Goal: Task Accomplishment & Management: Manage account settings

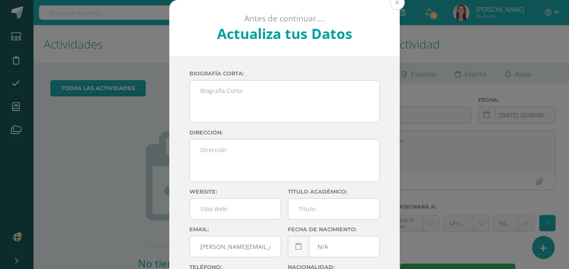
click at [391, 2] on button at bounding box center [396, 2] width 15 height 15
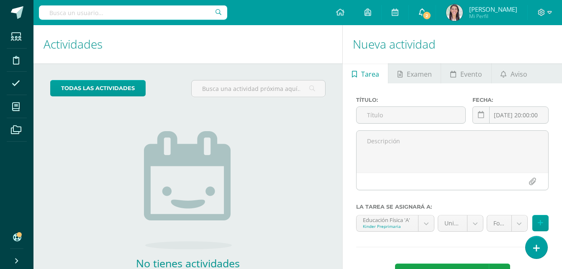
click at [421, 12] on icon at bounding box center [422, 12] width 7 height 8
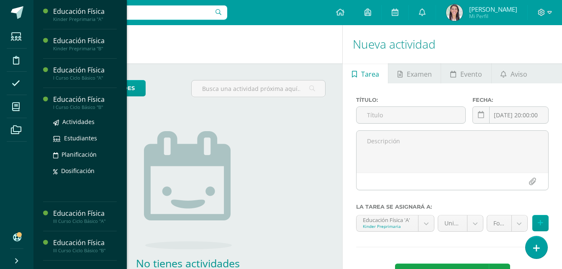
click at [80, 104] on div "I Curso Ciclo Básico "B"" at bounding box center [85, 107] width 64 height 6
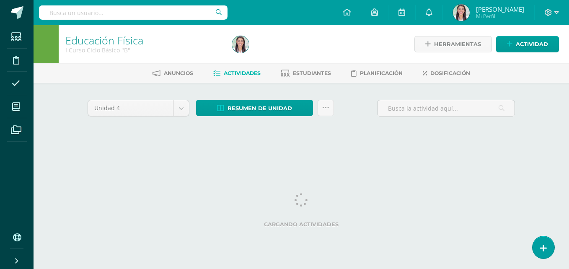
click at [80, 104] on div "Unidad 4 Unidad 1 Unidad 2 Unidad 3 Unidad 4 Resumen de unidad Descargar como H…" at bounding box center [301, 119] width 461 height 73
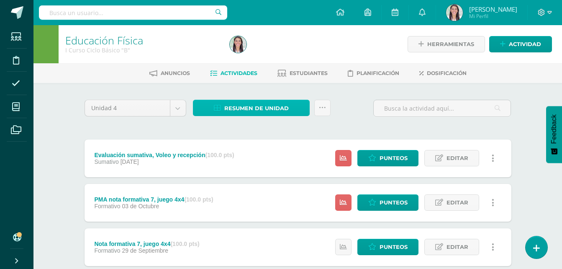
click at [256, 103] on span "Resumen de unidad" at bounding box center [256, 107] width 64 height 15
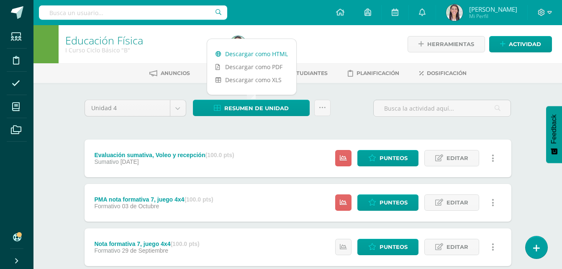
click at [249, 56] on link "Descargar como HTML" at bounding box center [251, 53] width 89 height 13
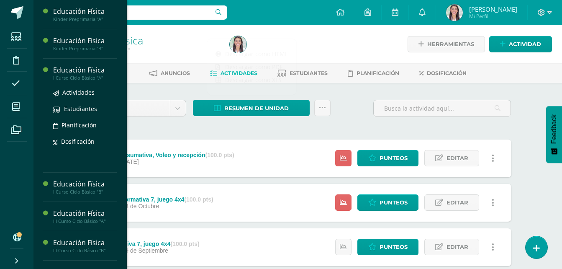
click at [92, 79] on div "I Curso Ciclo Básico "A"" at bounding box center [85, 78] width 64 height 6
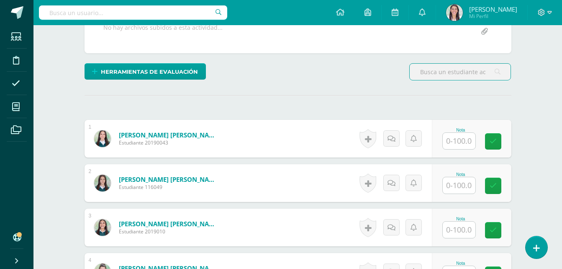
scroll to position [180, 0]
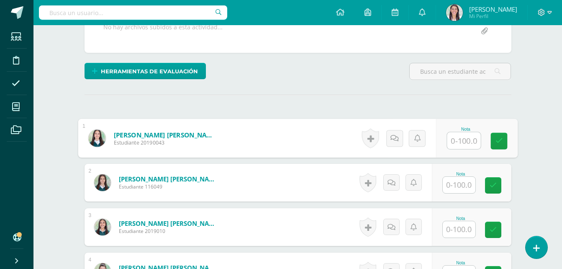
click at [462, 146] on input "text" at bounding box center [463, 140] width 33 height 17
type input "100"
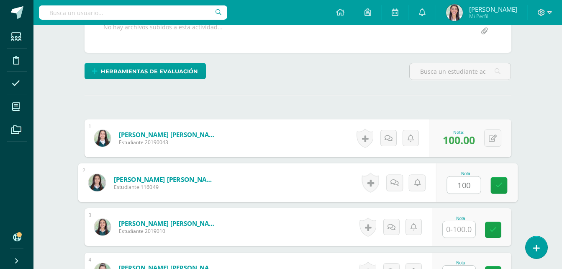
type input "100"
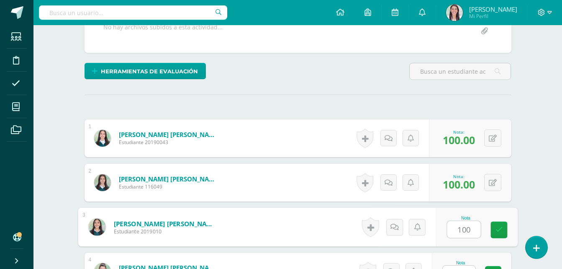
type input "100"
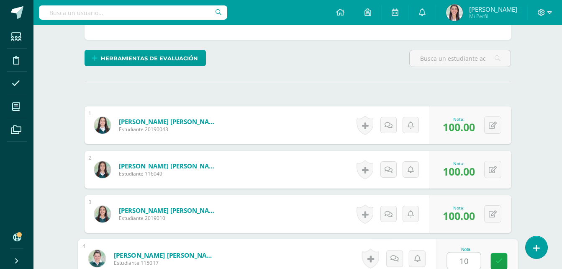
type input "1"
type input "90"
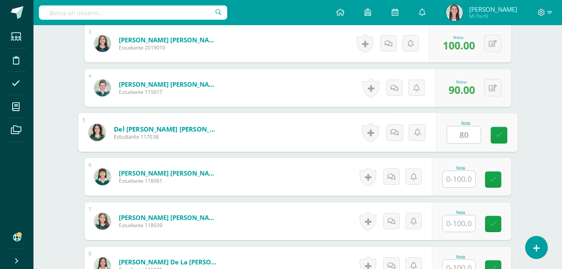
type input "80"
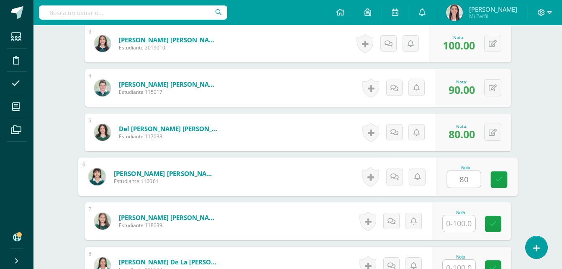
type input "8"
type input "70"
click at [501, 179] on icon at bounding box center [499, 179] width 8 height 7
click at [501, 179] on form "Enriquez Contreras, Mía Elena Estudiante 116061 Nota 70.00 0 Logros" at bounding box center [298, 177] width 427 height 38
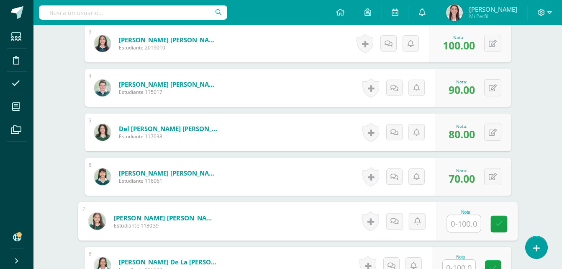
click at [454, 221] on input "text" at bounding box center [463, 223] width 33 height 17
type input "100"
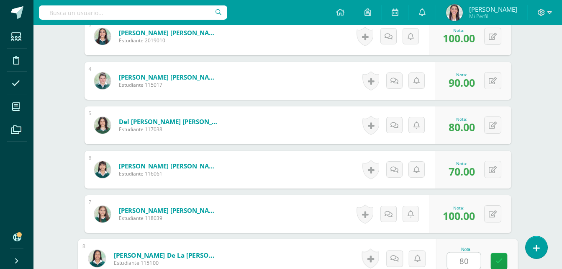
type input "8"
type input "80"
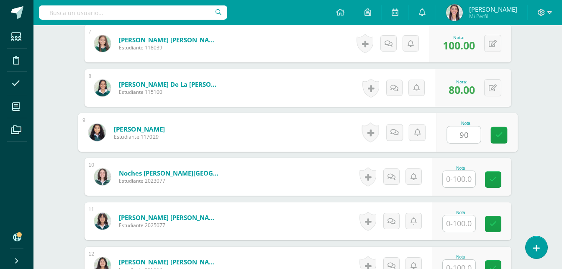
type input "90"
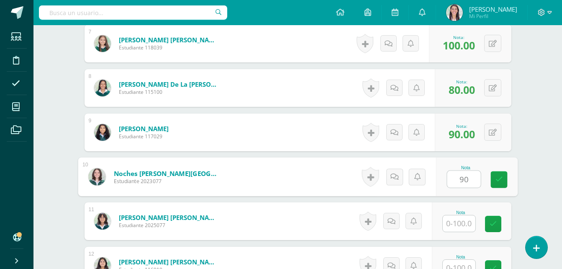
type input "90"
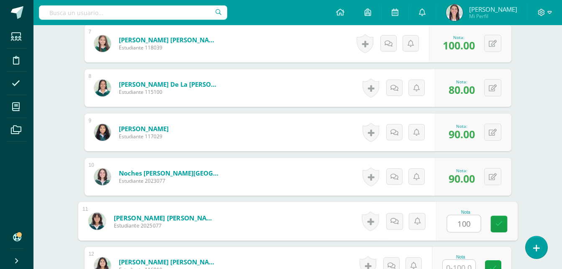
type input "100"
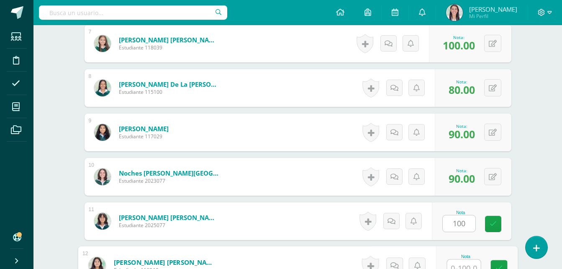
scroll to position [548, 0]
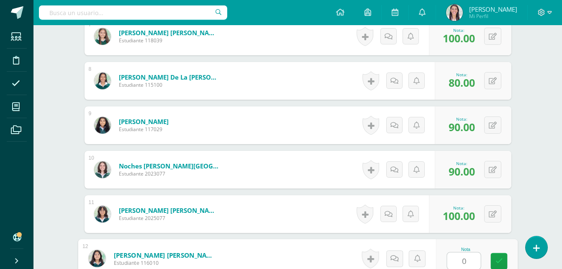
type input "0"
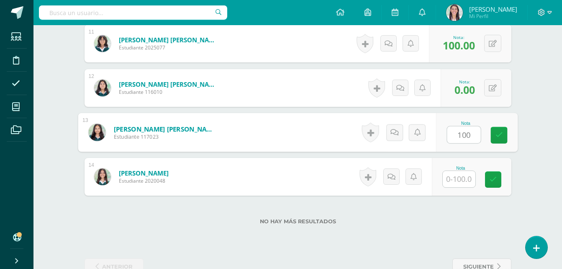
type input "100"
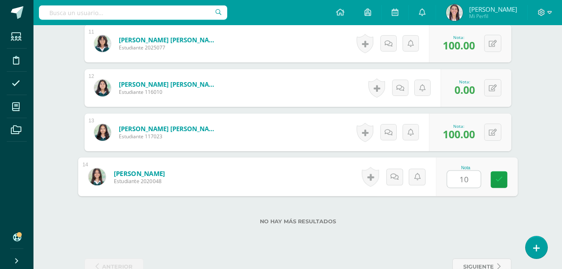
type input "100"
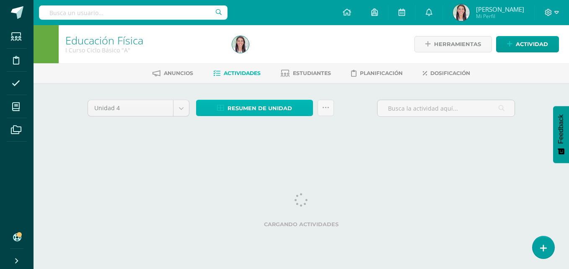
click at [273, 106] on span "Resumen de unidad" at bounding box center [259, 107] width 64 height 15
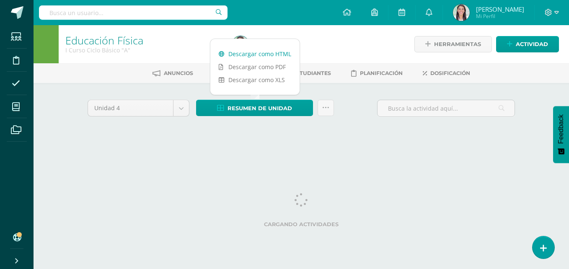
click at [270, 53] on link "Descargar como HTML" at bounding box center [254, 53] width 89 height 13
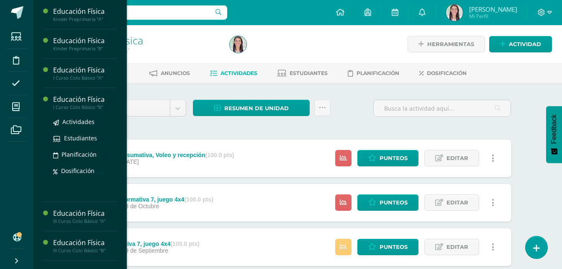
click at [91, 100] on div "Educación Física" at bounding box center [85, 100] width 64 height 10
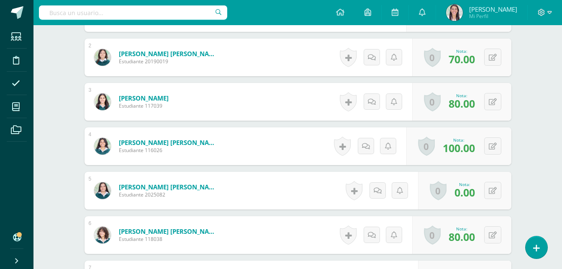
scroll to position [306, 0]
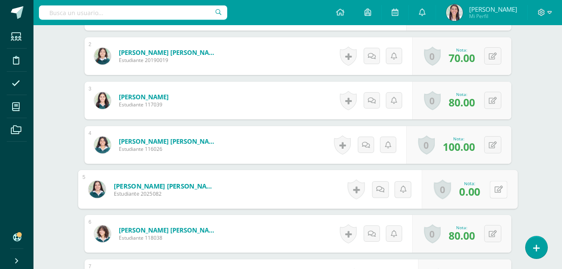
click at [495, 188] on icon at bounding box center [498, 188] width 8 height 7
type input "100"
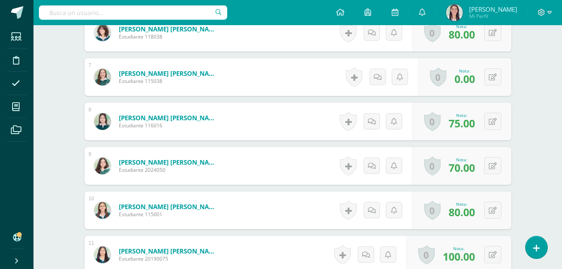
scroll to position [468, 0]
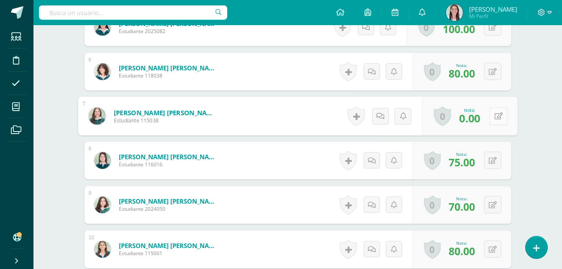
click at [497, 113] on button at bounding box center [499, 116] width 18 height 18
click at [476, 118] on icon at bounding box center [477, 118] width 8 height 7
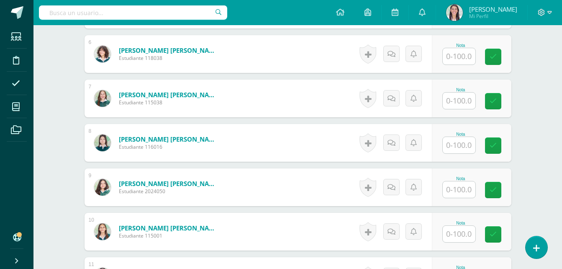
scroll to position [480, 0]
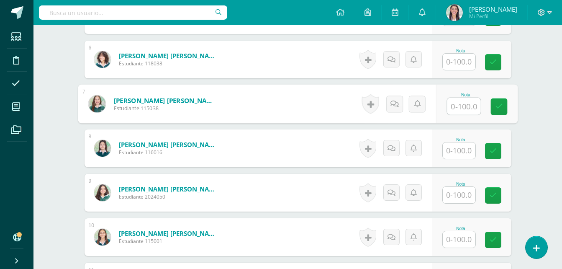
click at [462, 105] on input "text" at bounding box center [463, 106] width 33 height 17
type input "0"
click at [504, 105] on link at bounding box center [499, 106] width 17 height 17
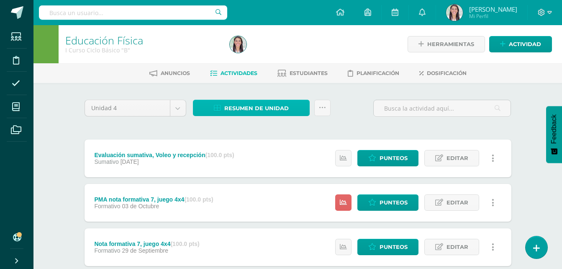
click at [259, 112] on span "Resumen de unidad" at bounding box center [256, 107] width 64 height 15
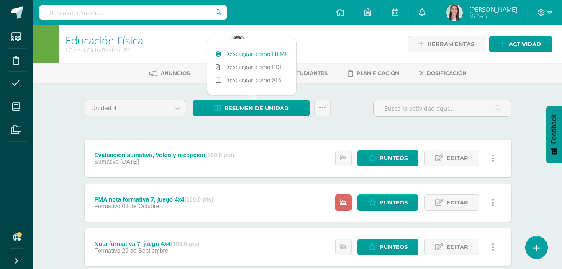
click at [255, 55] on link "Descargar como HTML" at bounding box center [251, 53] width 89 height 13
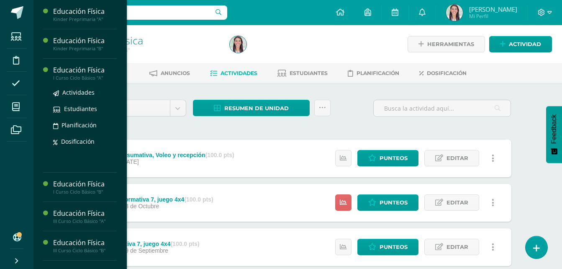
click at [86, 71] on div "Educación Física" at bounding box center [85, 70] width 64 height 10
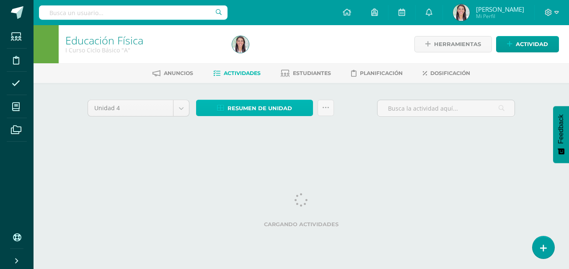
click at [251, 113] on span "Resumen de unidad" at bounding box center [259, 107] width 64 height 15
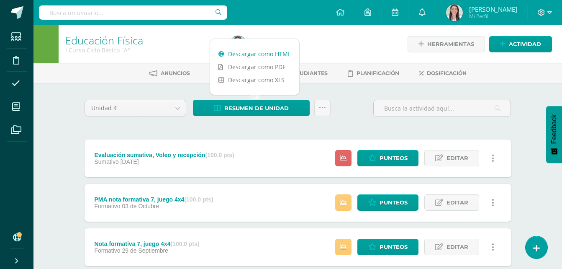
click at [270, 57] on link "Descargar como HTML" at bounding box center [254, 53] width 89 height 13
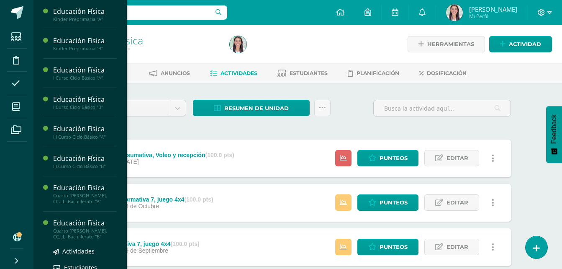
click at [87, 231] on div "Cuarto [PERSON_NAME]. CC.LL. Bachillerato "B"" at bounding box center [85, 234] width 64 height 12
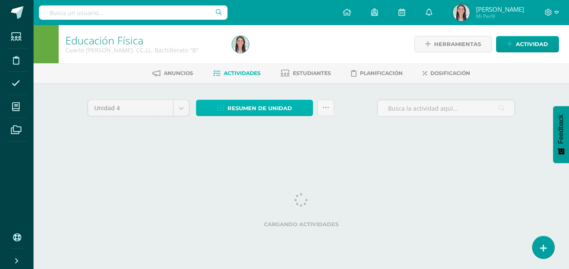
click at [268, 106] on span "Resumen de unidad" at bounding box center [259, 107] width 64 height 15
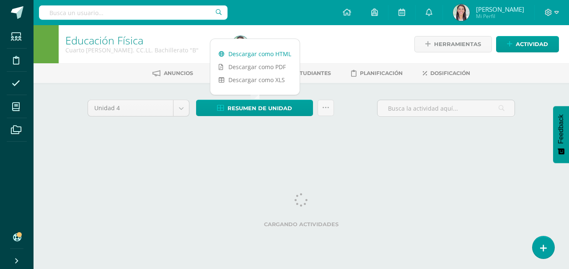
click at [263, 54] on link "Descargar como HTML" at bounding box center [254, 53] width 89 height 13
